Goal: Register for event/course

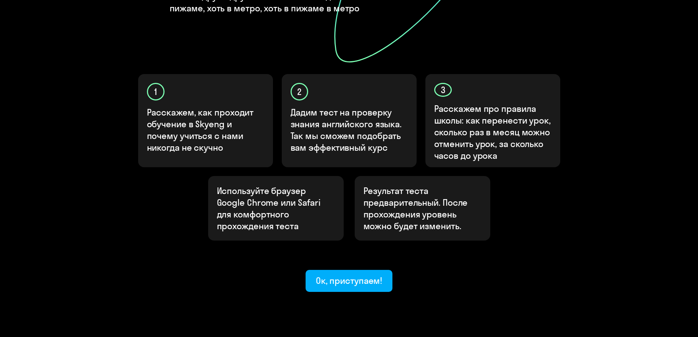
scroll to position [192, 0]
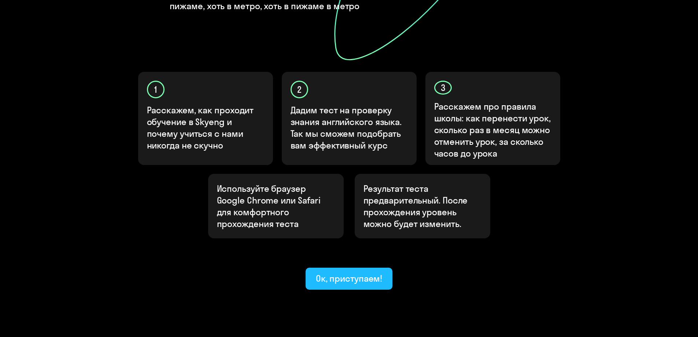
click at [360, 272] on div "Ок, приступаем!" at bounding box center [349, 278] width 67 height 12
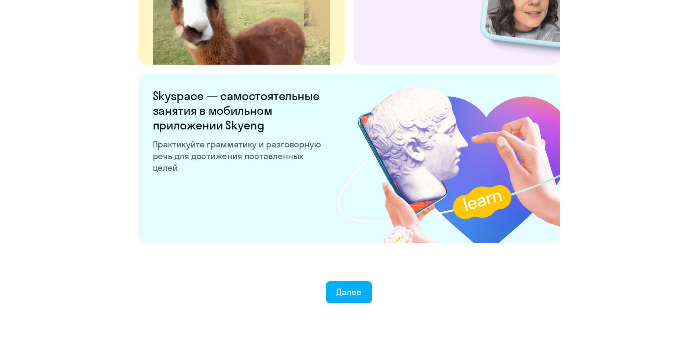
scroll to position [1362, 0]
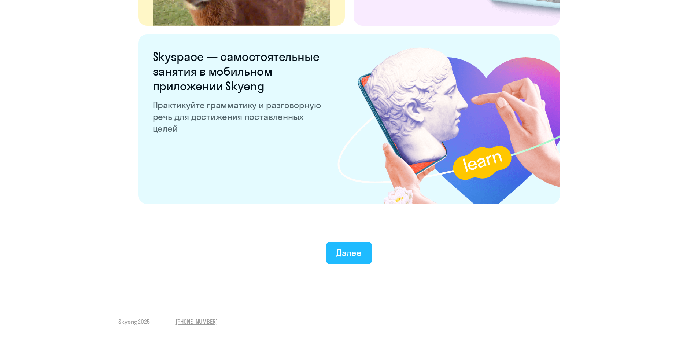
click at [348, 248] on div "Далее" at bounding box center [348, 253] width 25 height 12
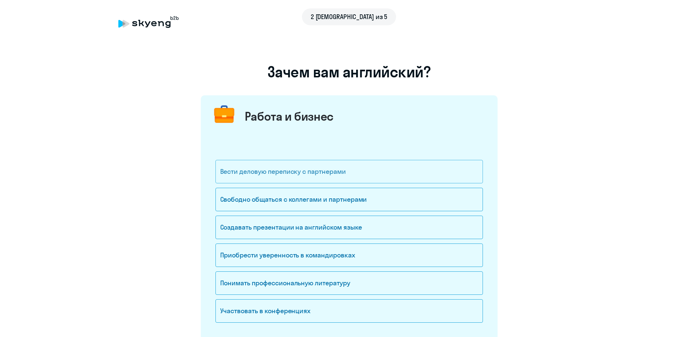
click at [391, 169] on div "Вести деловую переписку с партнерами" at bounding box center [348, 171] width 267 height 23
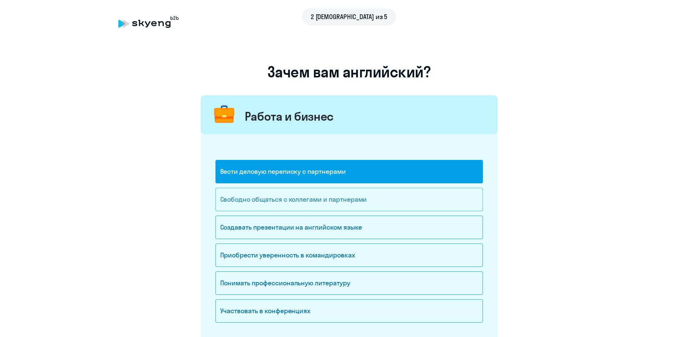
click at [377, 199] on div "Свободно общаться с коллегами и партнерами" at bounding box center [348, 199] width 267 height 23
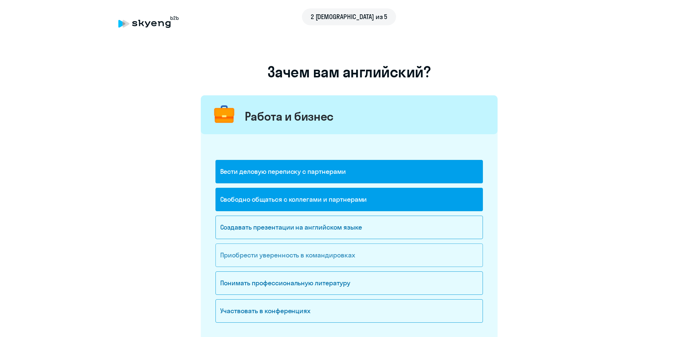
click at [388, 254] on div "Приобрести уверенность в командировках" at bounding box center [348, 254] width 267 height 23
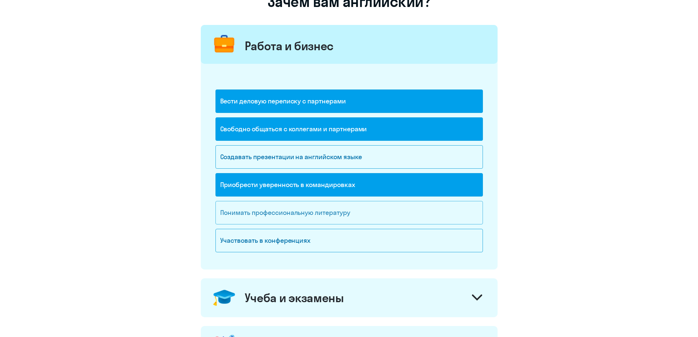
scroll to position [73, 0]
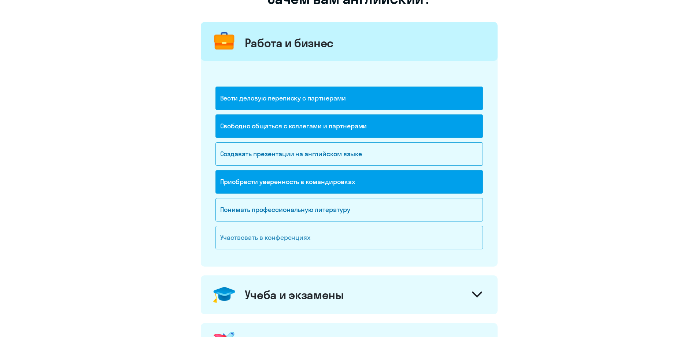
click at [368, 233] on div "Участвовать в конференциях" at bounding box center [348, 237] width 267 height 23
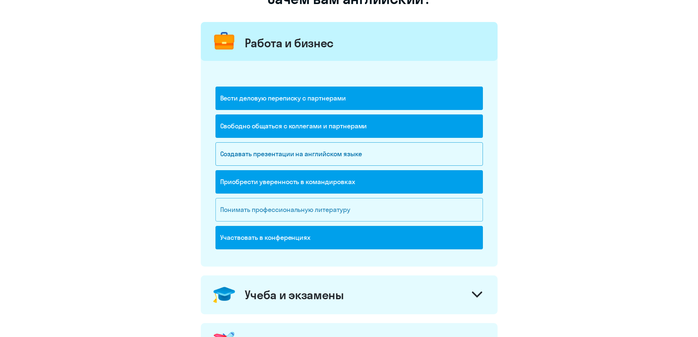
click at [336, 209] on div "Понимать профессиональную литературу" at bounding box center [348, 209] width 267 height 23
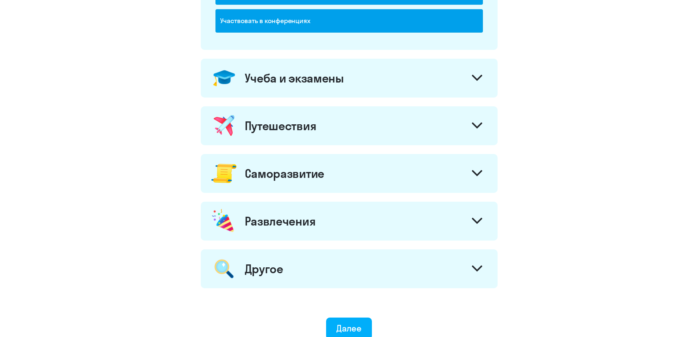
scroll to position [289, 0]
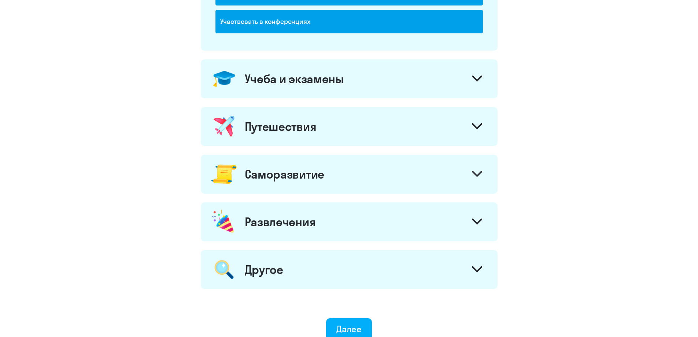
click at [479, 122] on div at bounding box center [477, 127] width 18 height 18
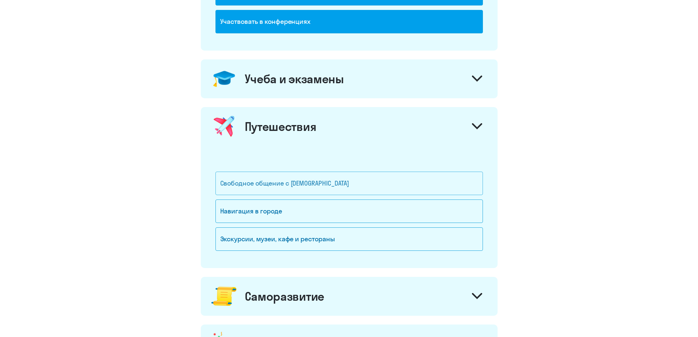
click at [387, 180] on div "Свободное общение с [DEMOGRAPHIC_DATA]" at bounding box center [348, 182] width 267 height 23
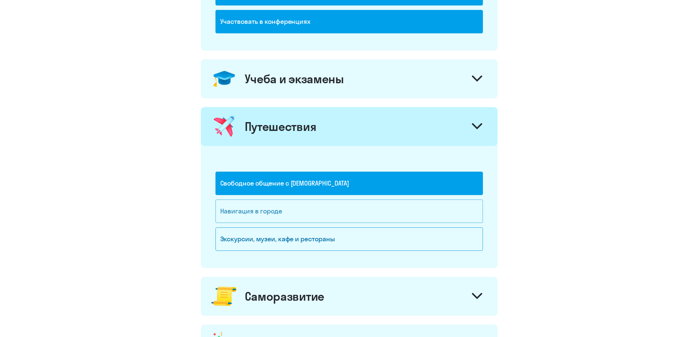
drag, startPoint x: 373, startPoint y: 214, endPoint x: 373, endPoint y: 218, distance: 4.0
click at [373, 215] on div "Навигация в городе" at bounding box center [348, 210] width 267 height 23
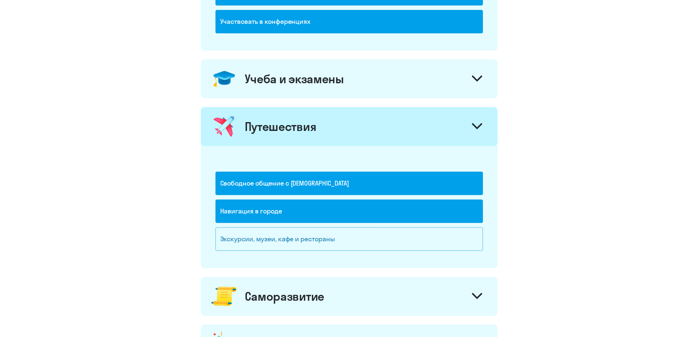
click at [368, 233] on div "Экскурсии, музеи, кафе и рестораны" at bounding box center [348, 238] width 267 height 23
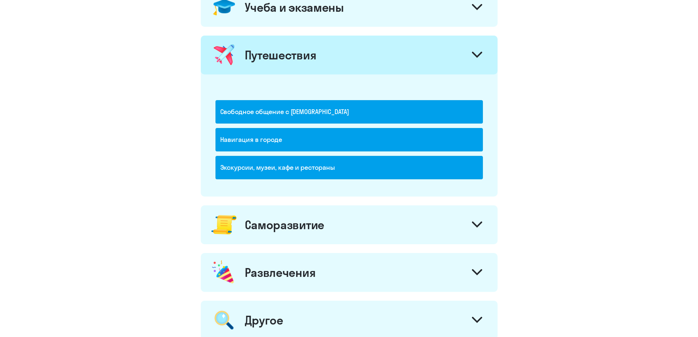
scroll to position [362, 0]
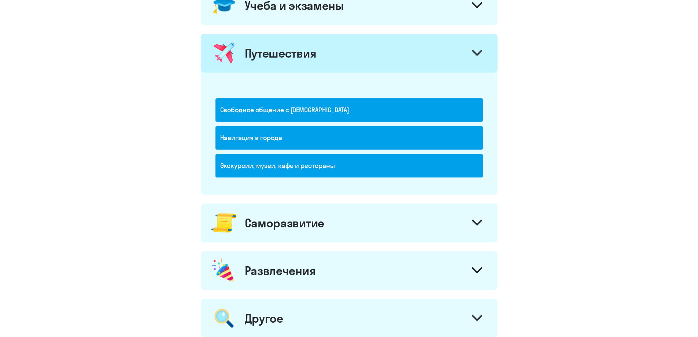
click at [480, 219] on icon at bounding box center [477, 222] width 10 height 6
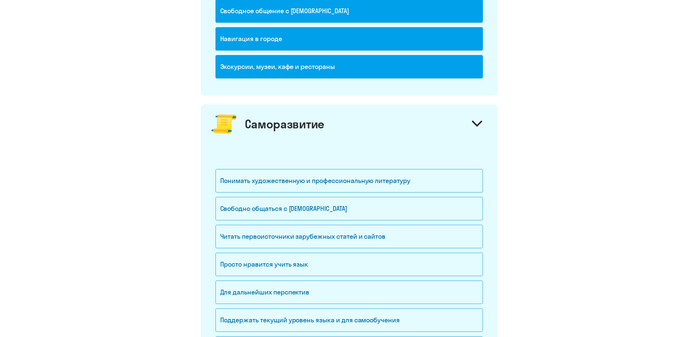
scroll to position [472, 0]
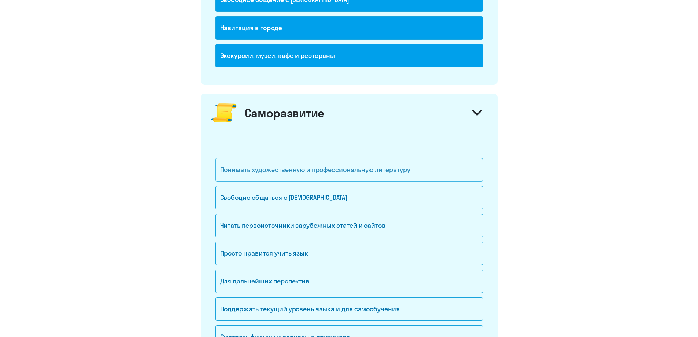
click at [362, 167] on div "Понимать художественную и профессиональную литературу" at bounding box center [348, 169] width 267 height 23
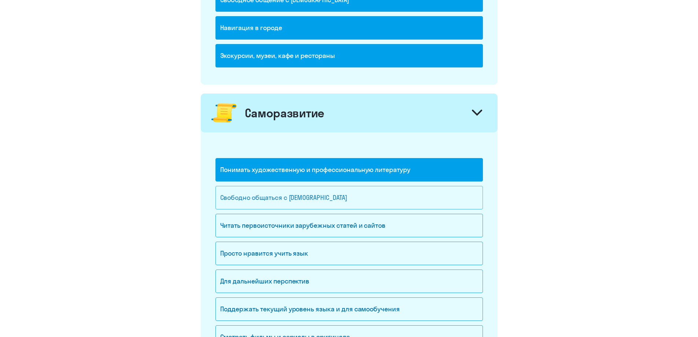
click at [341, 194] on div "Свободно общаться с [DEMOGRAPHIC_DATA]" at bounding box center [348, 197] width 267 height 23
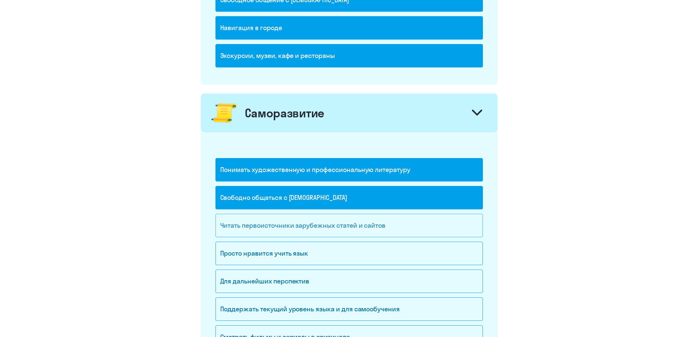
drag, startPoint x: 362, startPoint y: 229, endPoint x: 361, endPoint y: 234, distance: 5.6
click at [363, 229] on div "Читать первоисточники зарубежных статей и сайтов" at bounding box center [348, 225] width 267 height 23
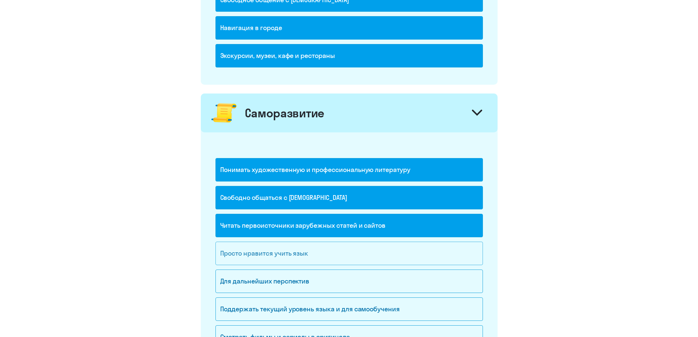
click at [319, 254] on div "Просто нравится учить язык" at bounding box center [348, 252] width 267 height 23
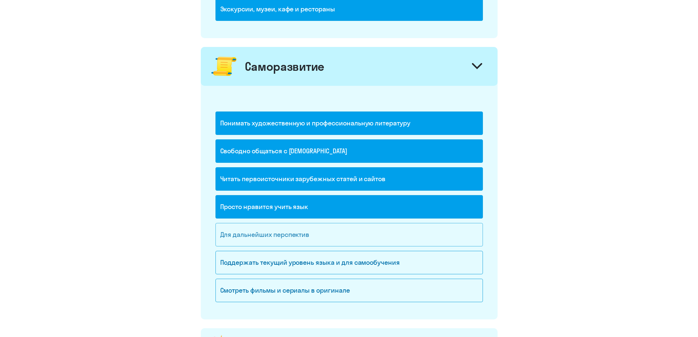
scroll to position [582, 0]
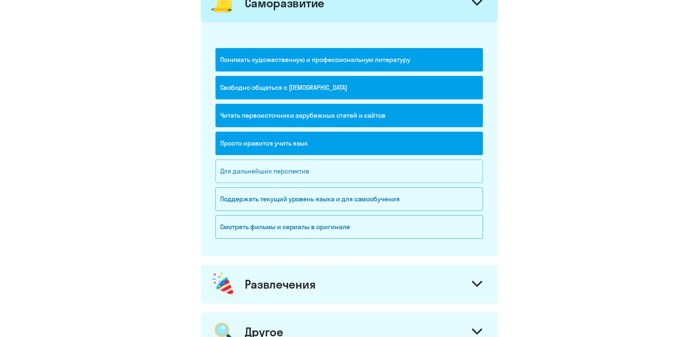
click at [323, 171] on div "Для дальнейших перспектив" at bounding box center [348, 170] width 267 height 23
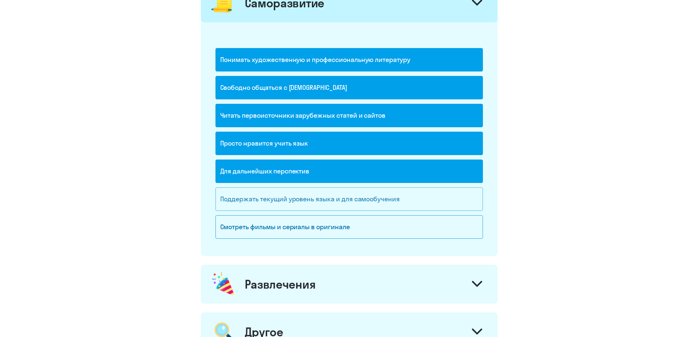
click at [373, 199] on div "Поддержать текущий уровень языка и для cамообучения" at bounding box center [348, 198] width 267 height 23
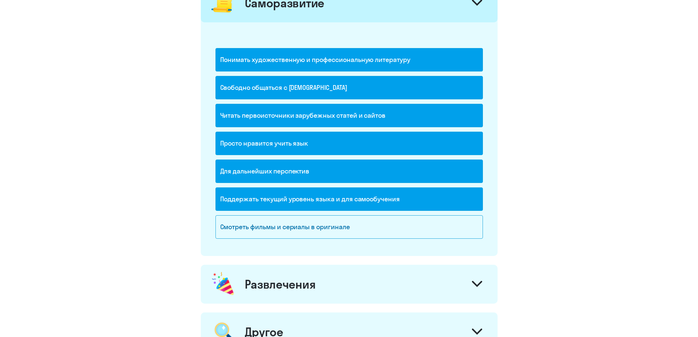
click at [336, 196] on div "Поддержать текущий уровень языка и для cамообучения" at bounding box center [348, 198] width 267 height 23
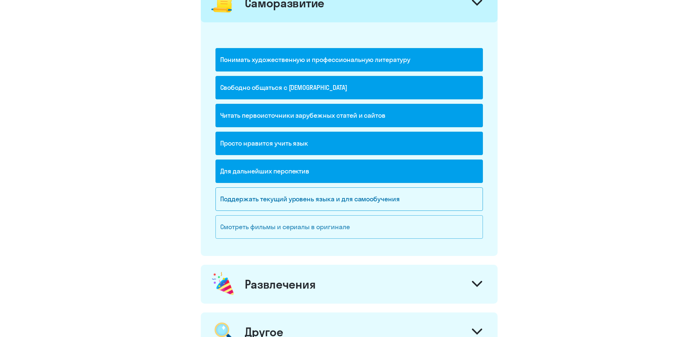
click at [321, 227] on div "Смотреть фильмы и сериалы в оригинале" at bounding box center [348, 226] width 267 height 23
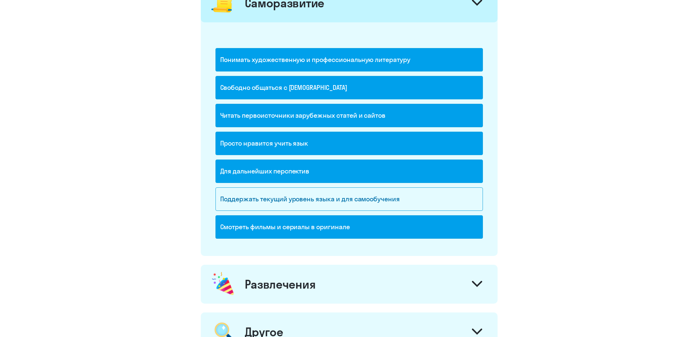
scroll to position [692, 0]
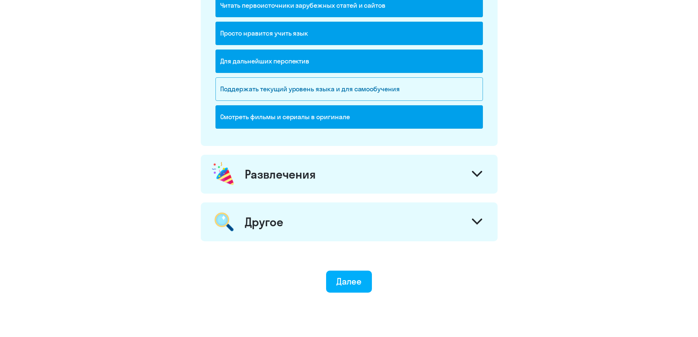
click at [475, 169] on div at bounding box center [477, 175] width 18 height 18
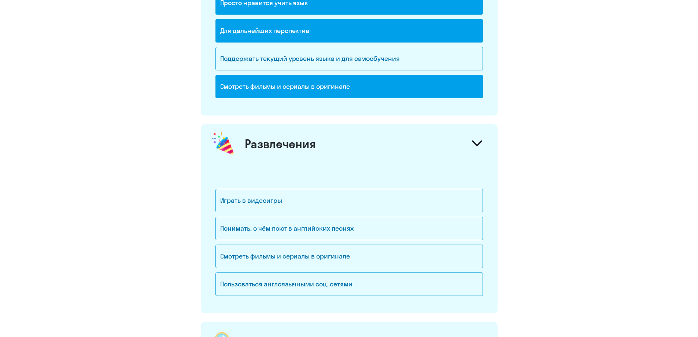
scroll to position [765, 0]
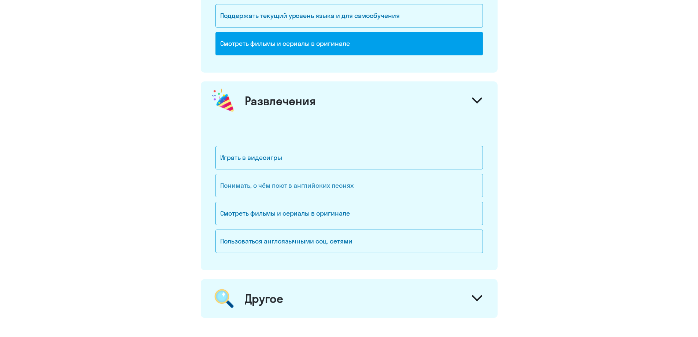
click at [379, 178] on div "Понимать, о чём поют в английских песнях" at bounding box center [348, 185] width 267 height 23
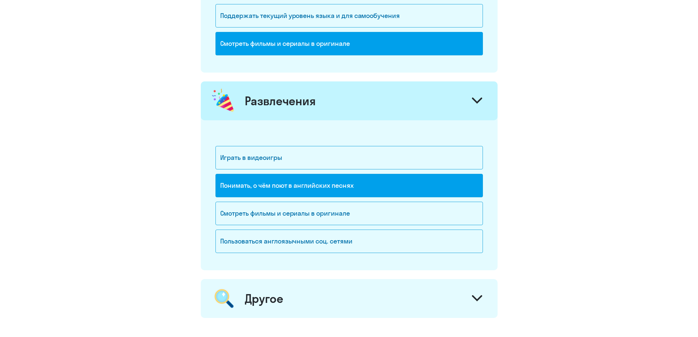
drag, startPoint x: 322, startPoint y: 210, endPoint x: 549, endPoint y: 251, distance: 230.4
click at [322, 209] on div "Смотреть фильмы и сериалы в оригинале" at bounding box center [348, 213] width 267 height 23
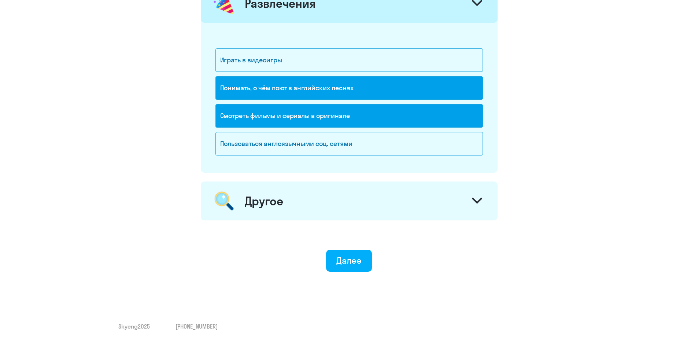
scroll to position [868, 0]
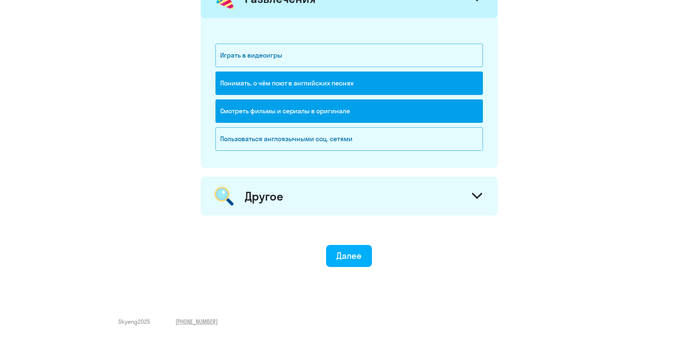
click at [478, 191] on div at bounding box center [477, 197] width 18 height 18
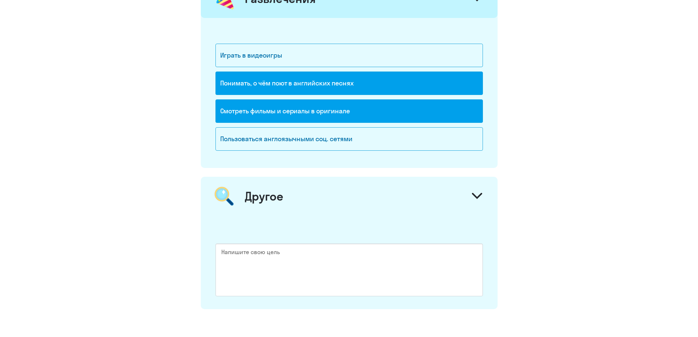
click at [481, 194] on icon at bounding box center [477, 195] width 9 height 4
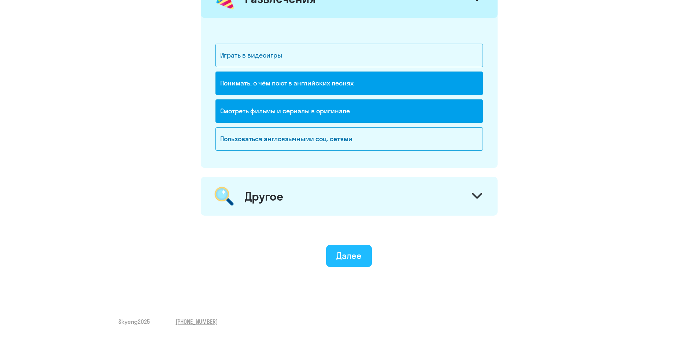
click at [353, 251] on div "Далее" at bounding box center [348, 256] width 25 height 12
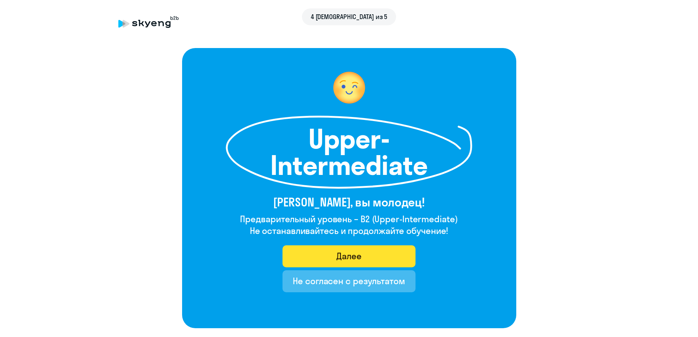
click at [342, 251] on div "Далее" at bounding box center [348, 256] width 25 height 12
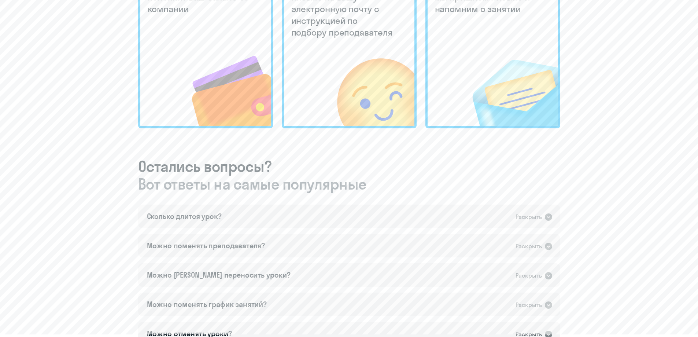
scroll to position [330, 0]
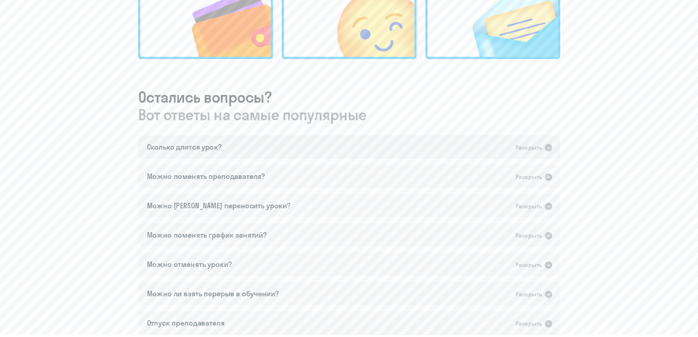
click at [546, 148] on icon at bounding box center [548, 147] width 7 height 7
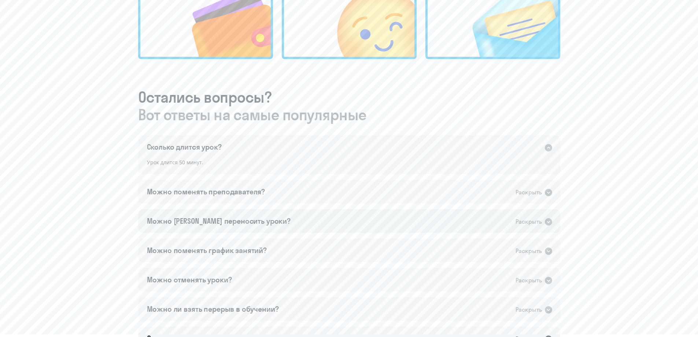
click at [548, 219] on icon at bounding box center [548, 221] width 7 height 7
